Goal: Check status: Check status

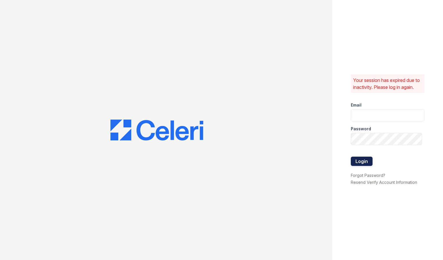
type input "[DOMAIN_NAME][EMAIL_ADDRESS][DOMAIN_NAME]"
click at [362, 166] on button "Login" at bounding box center [362, 161] width 22 height 9
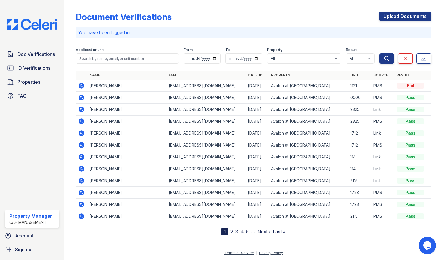
click at [79, 108] on icon at bounding box center [82, 110] width 6 height 6
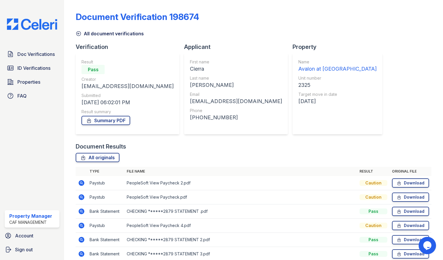
scroll to position [40, 0]
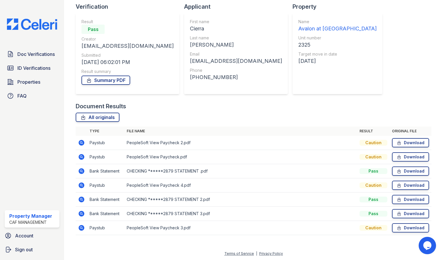
click at [82, 145] on icon at bounding box center [82, 143] width 6 height 6
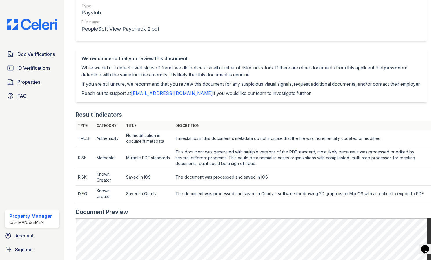
scroll to position [87, 0]
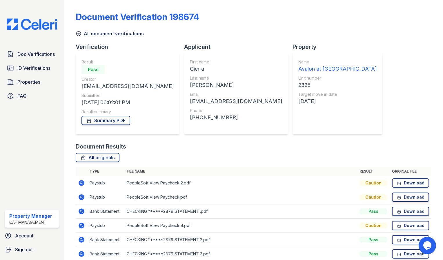
click at [82, 212] on icon at bounding box center [81, 211] width 7 height 7
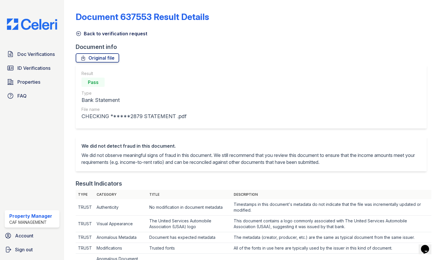
scroll to position [183, 0]
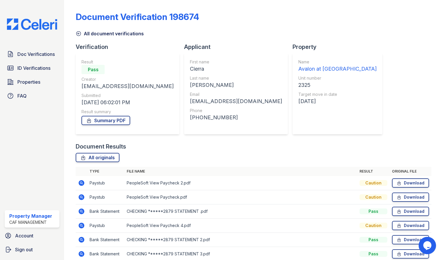
scroll to position [40, 0]
